Goal: Find specific page/section: Find specific page/section

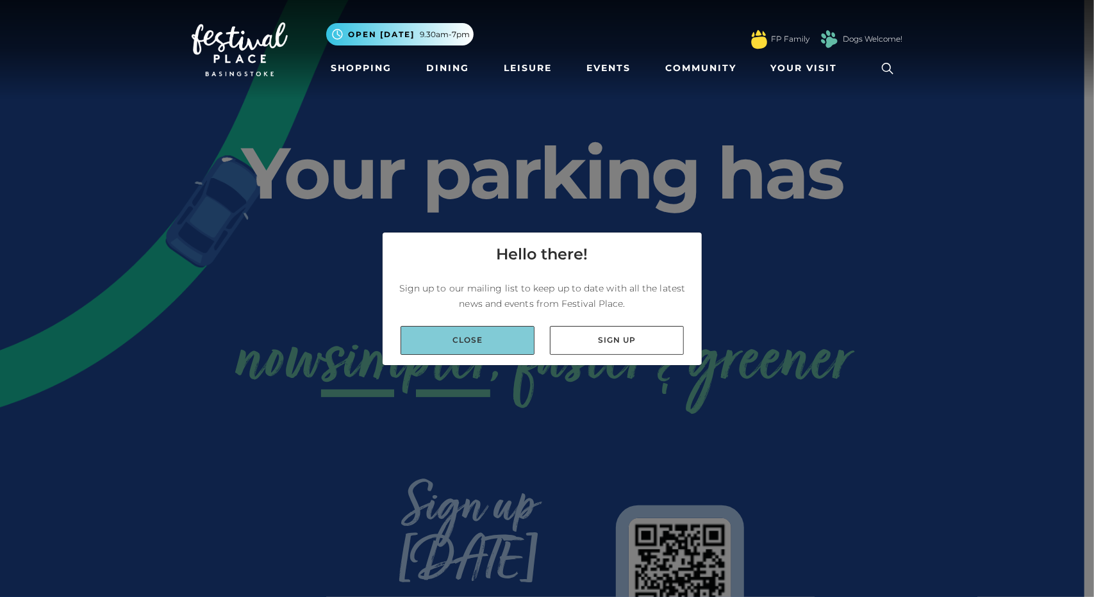
click at [440, 342] on link "Close" at bounding box center [468, 340] width 134 height 29
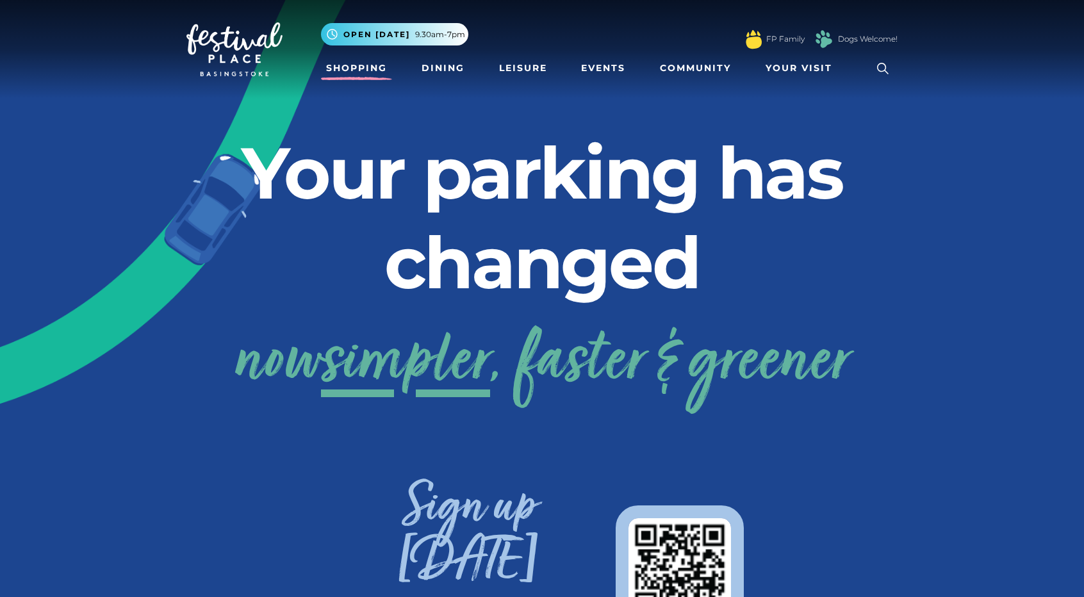
click at [358, 64] on link "Shopping" at bounding box center [356, 68] width 71 height 24
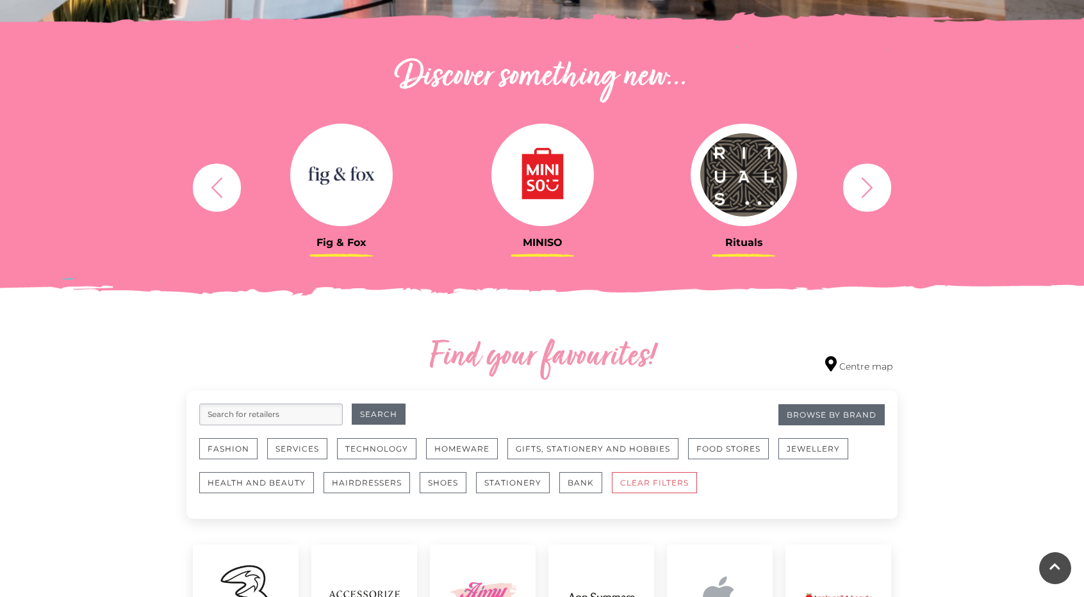
scroll to position [418, 0]
click at [204, 194] on button "button" at bounding box center [217, 187] width 48 height 48
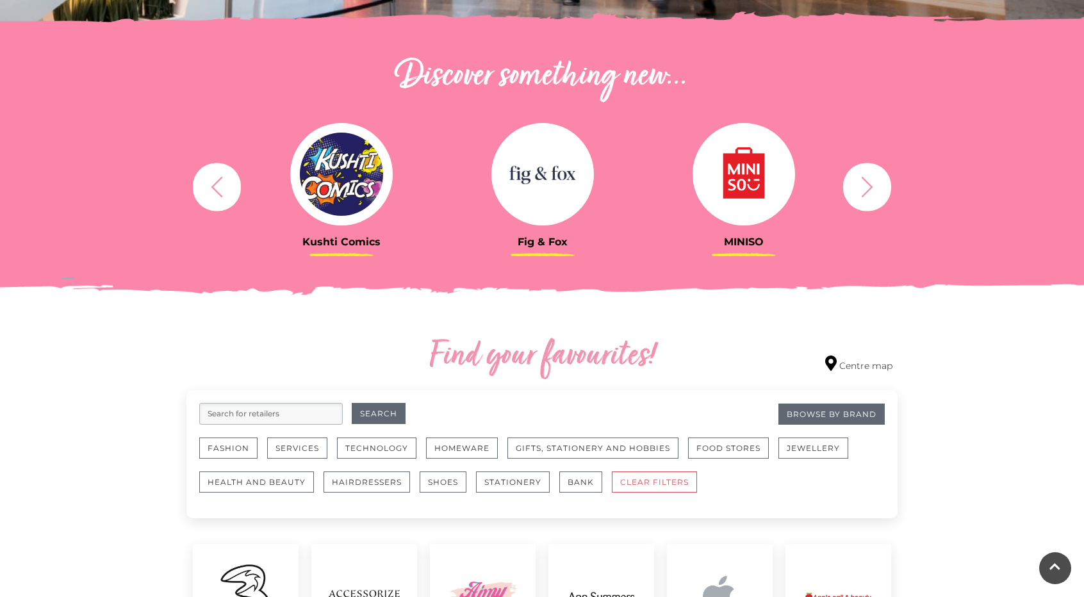
click at [204, 194] on button "button" at bounding box center [217, 187] width 48 height 48
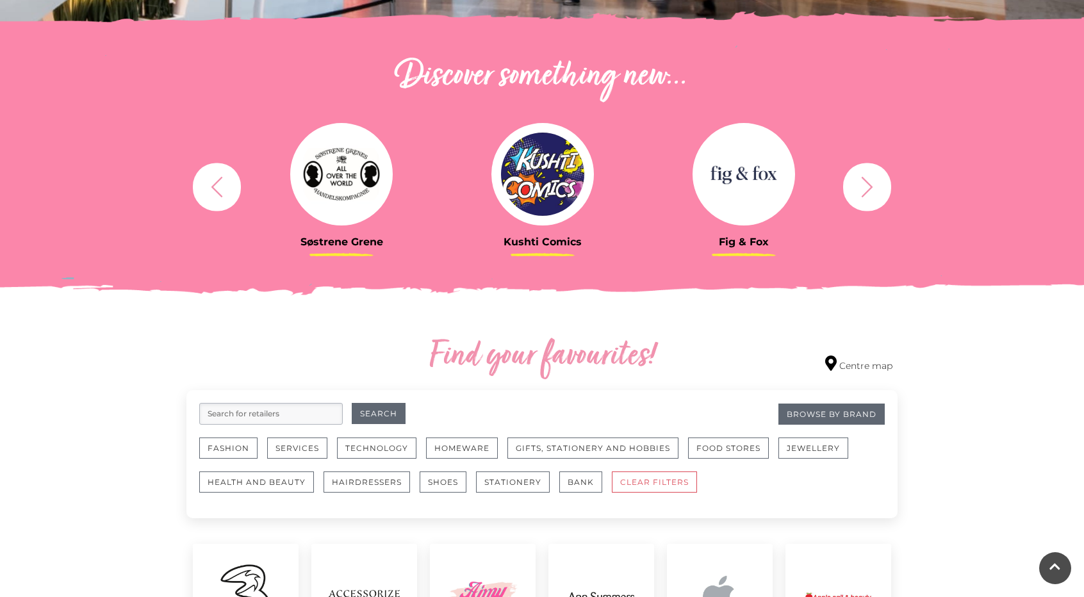
click at [204, 194] on button "button" at bounding box center [217, 187] width 48 height 48
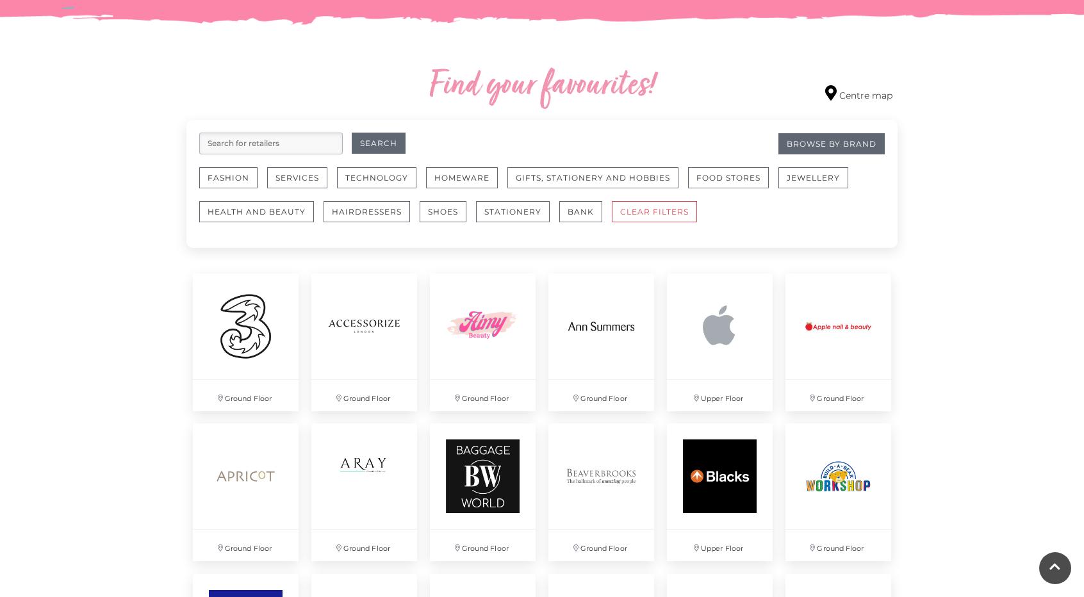
scroll to position [688, 0]
click at [219, 185] on button "Fashion" at bounding box center [228, 178] width 58 height 21
